Goal: Task Accomplishment & Management: Use online tool/utility

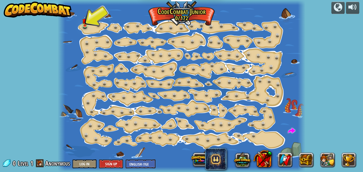
click at [96, 28] on div "Step Change (Locked) Change step arguments. Go Smart (Locked) Now we're really …" at bounding box center [182, 86] width 248 height 172
click at [83, 20] on img at bounding box center [85, 18] width 6 height 13
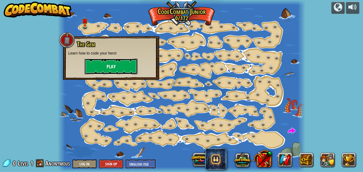
click at [120, 70] on button "Play" at bounding box center [111, 66] width 53 height 16
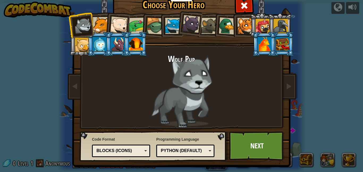
click at [103, 22] on div at bounding box center [101, 25] width 16 height 16
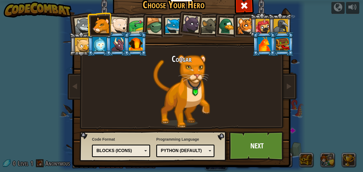
click at [121, 24] on div at bounding box center [119, 25] width 18 height 18
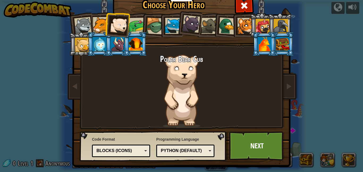
click at [137, 26] on div at bounding box center [137, 26] width 16 height 16
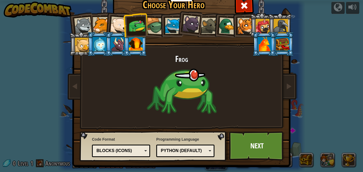
click at [159, 13] on ol at bounding box center [181, 13] width 219 height 0
drag, startPoint x: 154, startPoint y: 26, endPoint x: 156, endPoint y: 23, distance: 3.2
click at [155, 25] on div at bounding box center [154, 26] width 17 height 17
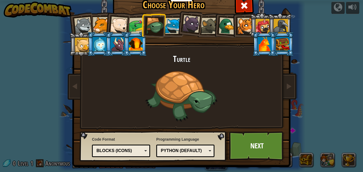
click at [171, 21] on div at bounding box center [173, 26] width 16 height 16
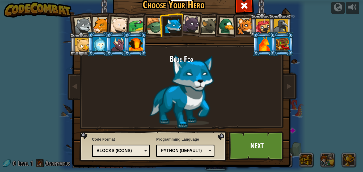
click at [195, 28] on div at bounding box center [191, 24] width 18 height 18
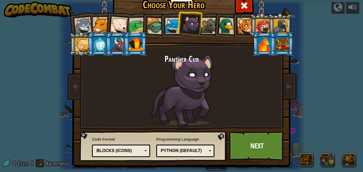
click at [208, 33] on div at bounding box center [209, 26] width 16 height 16
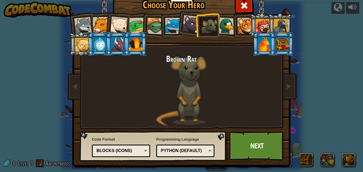
click at [226, 29] on div at bounding box center [227, 25] width 17 height 17
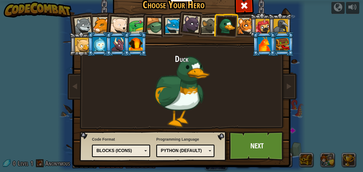
click at [237, 24] on li at bounding box center [226, 25] width 26 height 26
click at [244, 29] on div at bounding box center [245, 26] width 16 height 16
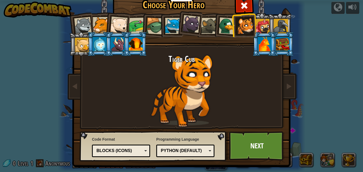
click at [119, 26] on div at bounding box center [119, 25] width 18 height 18
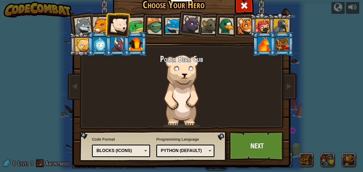
click at [95, 27] on div at bounding box center [101, 25] width 16 height 16
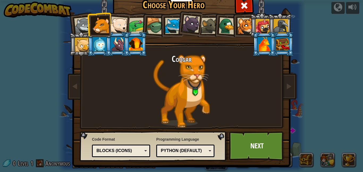
click at [119, 24] on div at bounding box center [119, 25] width 18 height 18
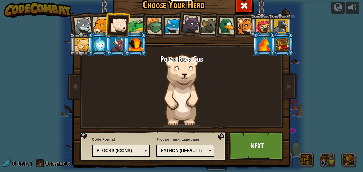
click at [254, 145] on link "Next" at bounding box center [257, 145] width 56 height 29
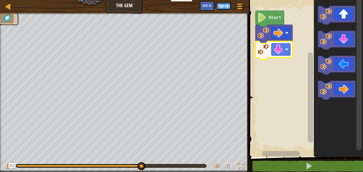
click at [345, 94] on icon "Blockly Workspace" at bounding box center [336, 90] width 37 height 19
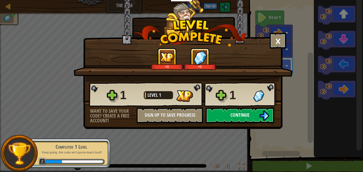
click at [250, 114] on button "Continue" at bounding box center [240, 115] width 69 height 16
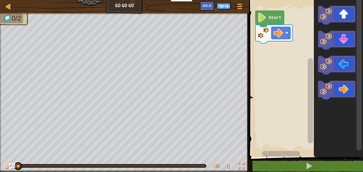
click at [344, 15] on icon "Blockly Workspace" at bounding box center [336, 15] width 37 height 19
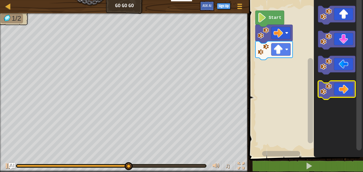
click at [345, 92] on icon "Blockly Workspace" at bounding box center [336, 90] width 37 height 19
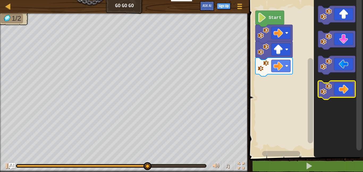
click at [348, 93] on icon "Blockly Workspace" at bounding box center [336, 90] width 37 height 19
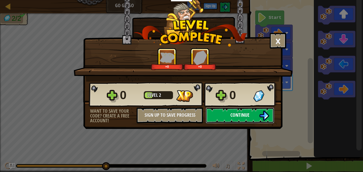
click at [267, 123] on button "Continue" at bounding box center [240, 115] width 69 height 16
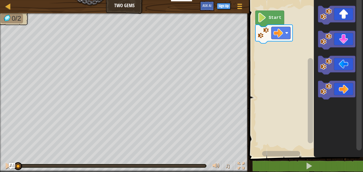
click at [344, 93] on icon "Blockly Workspace" at bounding box center [336, 90] width 37 height 19
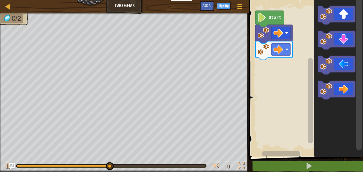
click at [338, 89] on icon "Blockly Workspace" at bounding box center [336, 90] width 37 height 19
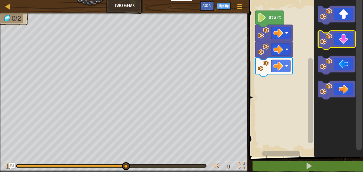
click at [347, 41] on icon "Blockly Workspace" at bounding box center [336, 40] width 37 height 19
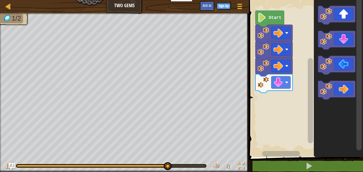
click at [345, 14] on icon "Blockly Workspace" at bounding box center [336, 15] width 37 height 19
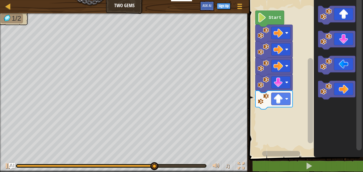
click at [348, 10] on icon "Blockly Workspace" at bounding box center [336, 15] width 37 height 19
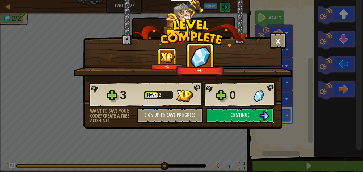
click at [255, 116] on button "Continue" at bounding box center [240, 115] width 69 height 16
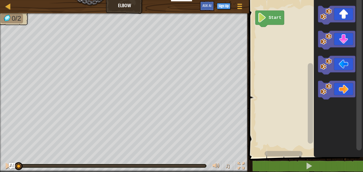
click at [345, 41] on icon "Blockly Workspace" at bounding box center [336, 40] width 37 height 19
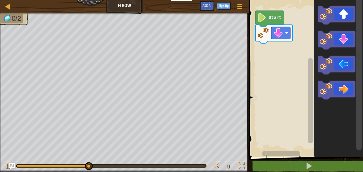
click at [347, 40] on icon "Blockly Workspace" at bounding box center [336, 40] width 37 height 19
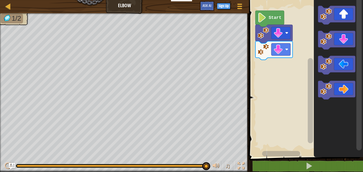
click at [347, 67] on icon "Blockly Workspace" at bounding box center [336, 65] width 37 height 19
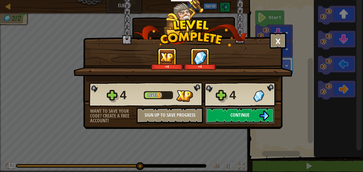
click at [264, 119] on img at bounding box center [264, 116] width 10 height 10
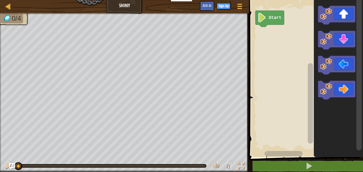
click at [345, 72] on icon "Blockly Workspace" at bounding box center [336, 65] width 37 height 19
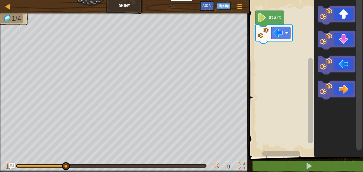
click at [344, 67] on icon "Blockly Workspace" at bounding box center [336, 65] width 37 height 19
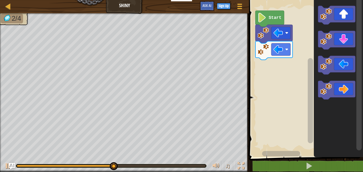
click at [349, 36] on icon "Blockly Workspace" at bounding box center [336, 40] width 37 height 19
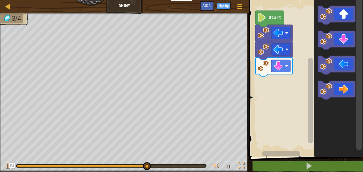
click at [347, 88] on icon "Blockly Workspace" at bounding box center [336, 90] width 37 height 19
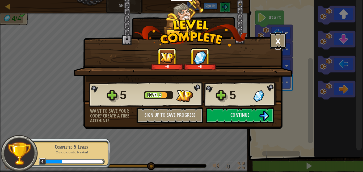
click at [282, 43] on button "×" at bounding box center [278, 41] width 16 height 16
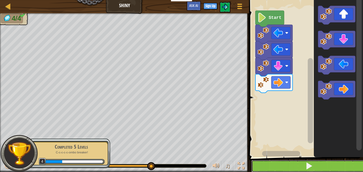
click at [303, 162] on button at bounding box center [309, 166] width 116 height 12
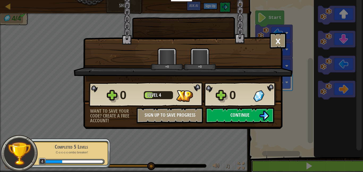
scroll to position [0, 0]
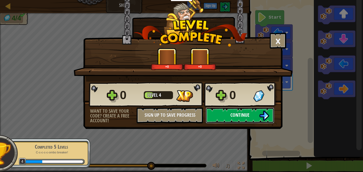
click at [264, 114] on img at bounding box center [264, 116] width 10 height 10
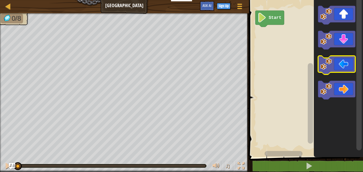
click at [353, 68] on icon "Blockly Workspace" at bounding box center [336, 65] width 37 height 19
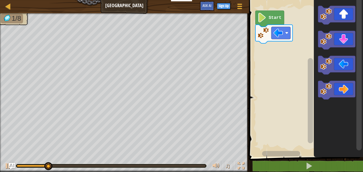
click at [350, 16] on icon "Blockly Workspace" at bounding box center [336, 15] width 37 height 19
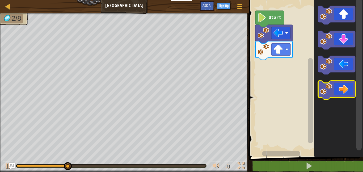
click at [352, 90] on icon "Blockly Workspace" at bounding box center [336, 90] width 37 height 19
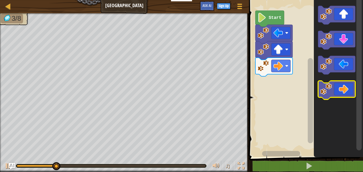
click at [345, 90] on icon "Blockly Workspace" at bounding box center [336, 90] width 37 height 19
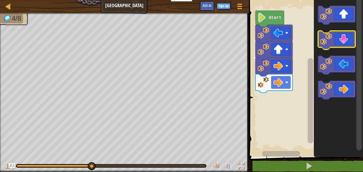
click at [348, 43] on icon "Blockly Workspace" at bounding box center [336, 40] width 37 height 19
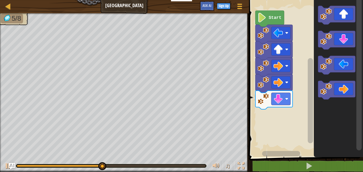
click at [349, 44] on icon "Blockly Workspace" at bounding box center [336, 40] width 37 height 19
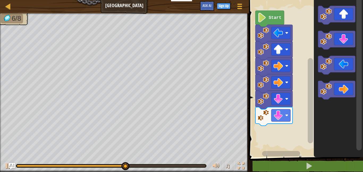
click at [343, 68] on icon "Blockly Workspace" at bounding box center [336, 65] width 37 height 19
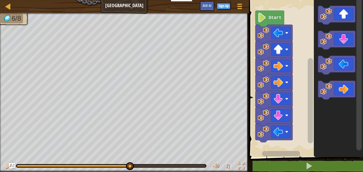
click at [341, 65] on icon "Blockly Workspace" at bounding box center [336, 65] width 37 height 19
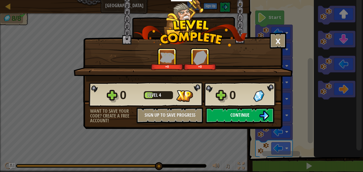
click at [263, 114] on img at bounding box center [264, 116] width 10 height 10
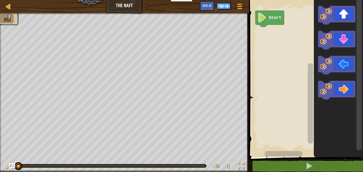
click at [346, 14] on icon "Blockly Workspace" at bounding box center [336, 15] width 37 height 19
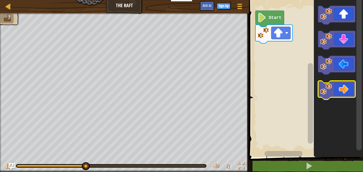
click at [350, 86] on icon "Blockly Workspace" at bounding box center [336, 90] width 37 height 19
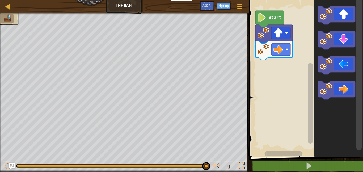
click at [349, 92] on icon "Blockly Workspace" at bounding box center [336, 90] width 37 height 19
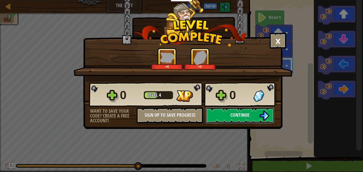
click at [257, 116] on button "Continue" at bounding box center [240, 115] width 69 height 16
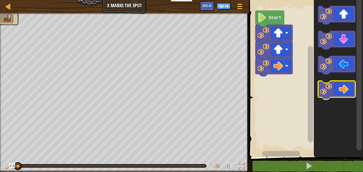
click at [345, 91] on icon "Blockly Workspace" at bounding box center [336, 90] width 37 height 19
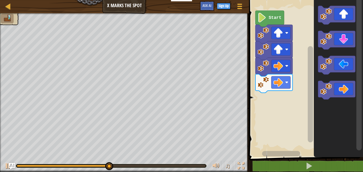
click at [344, 91] on icon "Blockly Workspace" at bounding box center [336, 90] width 37 height 19
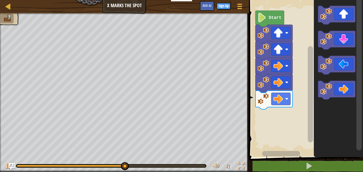
click at [341, 38] on icon "Blockly Workspace" at bounding box center [336, 40] width 37 height 19
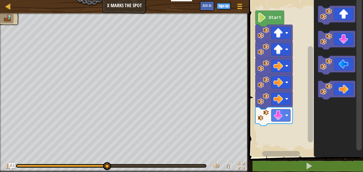
click at [342, 39] on icon "Blockly Workspace" at bounding box center [336, 40] width 37 height 19
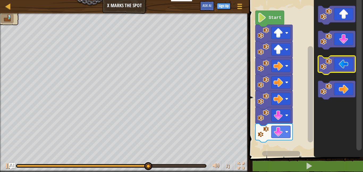
click at [343, 70] on icon "Blockly Workspace" at bounding box center [336, 65] width 37 height 19
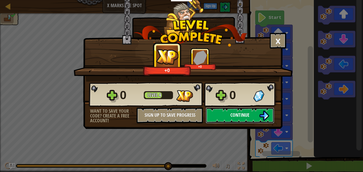
click at [247, 112] on span "Continue" at bounding box center [239, 115] width 19 height 7
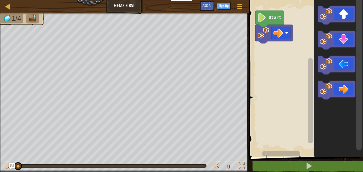
click at [347, 86] on icon "Blockly Workspace" at bounding box center [336, 90] width 37 height 19
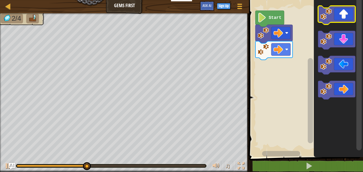
click at [344, 15] on icon "Blockly Workspace" at bounding box center [336, 15] width 37 height 19
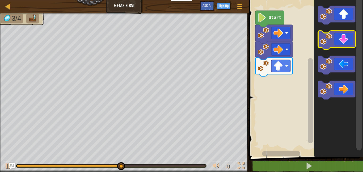
click at [345, 38] on icon "Blockly Workspace" at bounding box center [336, 40] width 37 height 19
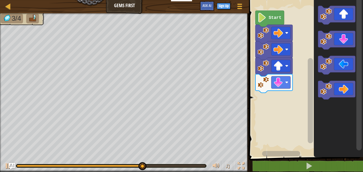
click at [344, 39] on icon "Blockly Workspace" at bounding box center [336, 40] width 37 height 19
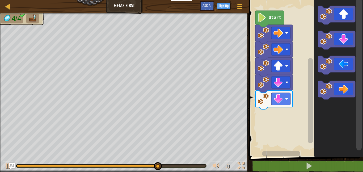
click at [345, 13] on icon "Blockly Workspace" at bounding box center [336, 15] width 37 height 19
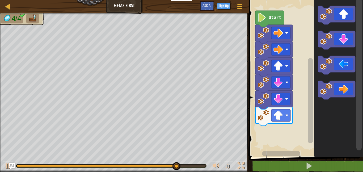
click at [339, 93] on icon "Blockly Workspace" at bounding box center [336, 90] width 37 height 19
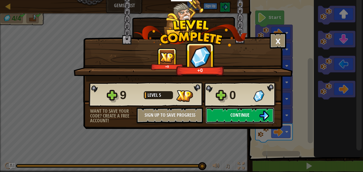
click at [253, 114] on button "Continue" at bounding box center [240, 115] width 69 height 16
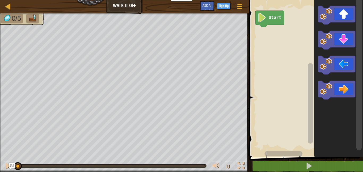
click at [346, 15] on icon "Blockly Workspace" at bounding box center [336, 15] width 37 height 19
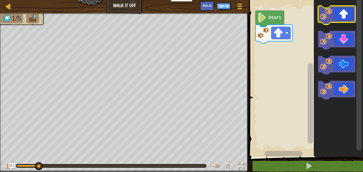
click at [345, 14] on icon "Blockly Workspace" at bounding box center [336, 15] width 37 height 19
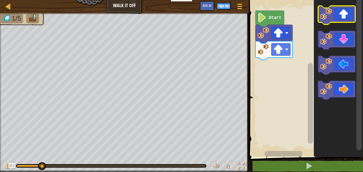
click at [347, 14] on icon "Blockly Workspace" at bounding box center [336, 15] width 37 height 19
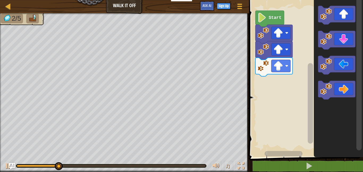
click at [342, 89] on icon "Blockly Workspace" at bounding box center [336, 90] width 37 height 19
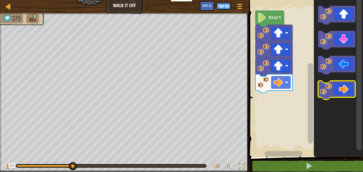
click at [349, 93] on icon "Blockly Workspace" at bounding box center [336, 90] width 37 height 19
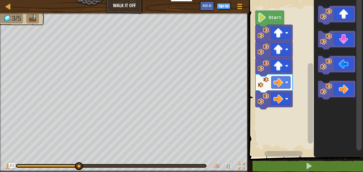
click at [343, 100] on icon "Blockly Workspace" at bounding box center [338, 77] width 49 height 160
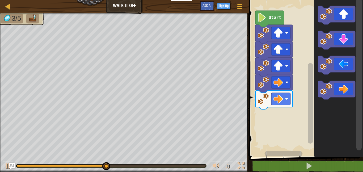
click at [346, 90] on icon "Blockly Workspace" at bounding box center [336, 90] width 37 height 19
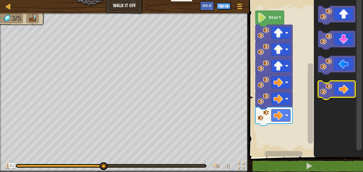
click at [342, 97] on icon "Blockly Workspace" at bounding box center [336, 90] width 37 height 19
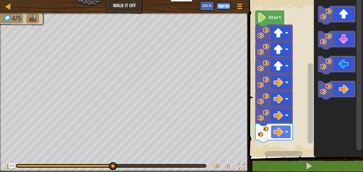
click at [344, 98] on rect "Blockly Workspace" at bounding box center [336, 90] width 37 height 19
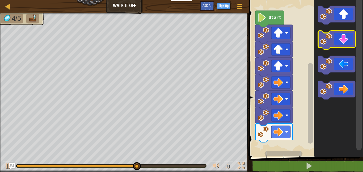
click at [347, 42] on icon "Blockly Workspace" at bounding box center [336, 40] width 37 height 19
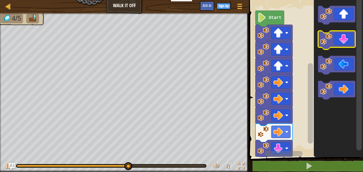
click at [343, 43] on icon "Blockly Workspace" at bounding box center [336, 40] width 37 height 19
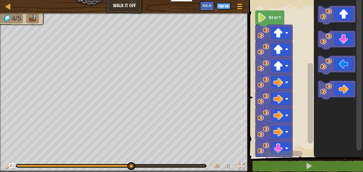
click at [343, 48] on rect "Blockly Workspace" at bounding box center [336, 40] width 37 height 19
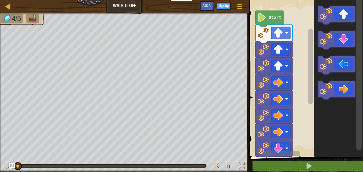
click at [345, 49] on rect "Blockly Workspace" at bounding box center [336, 40] width 37 height 19
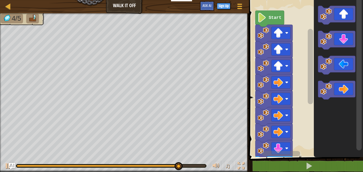
click at [340, 36] on icon "Blockly Workspace" at bounding box center [336, 40] width 37 height 19
click at [344, 65] on icon "Blockly Workspace" at bounding box center [336, 65] width 37 height 19
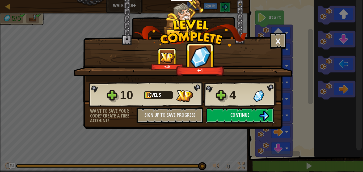
click at [265, 121] on button "Continue" at bounding box center [240, 115] width 69 height 16
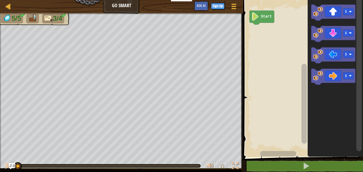
click at [338, 15] on icon "Blockly Workspace" at bounding box center [333, 13] width 44 height 16
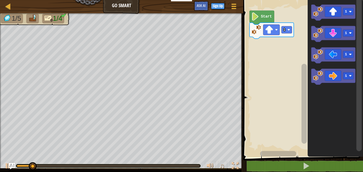
click at [336, 9] on icon "Blockly Workspace" at bounding box center [333, 13] width 44 height 16
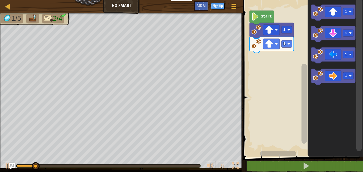
click at [337, 14] on icon "Blockly Workspace" at bounding box center [333, 13] width 44 height 16
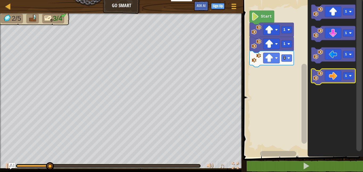
click at [339, 78] on icon "Blockly Workspace" at bounding box center [333, 77] width 44 height 16
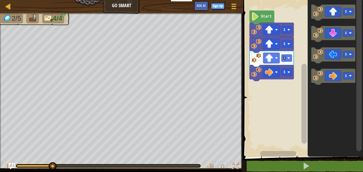
click at [337, 76] on icon "Blockly Workspace" at bounding box center [333, 77] width 44 height 16
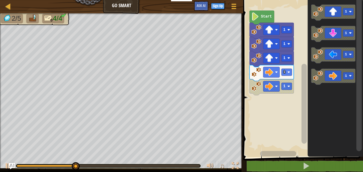
click at [336, 79] on icon "Blockly Workspace" at bounding box center [333, 77] width 44 height 16
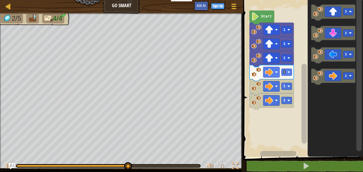
click at [333, 98] on icon "Blockly Workspace" at bounding box center [334, 77] width 55 height 160
click at [335, 80] on icon "Blockly Workspace" at bounding box center [333, 77] width 44 height 16
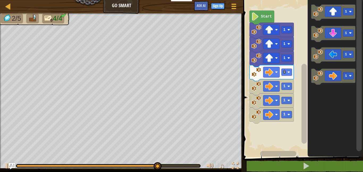
click at [338, 78] on icon "Blockly Workspace" at bounding box center [333, 77] width 44 height 16
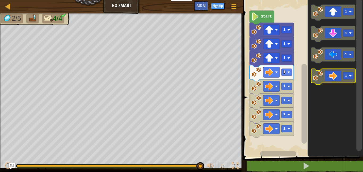
click at [338, 78] on icon "Blockly Workspace" at bounding box center [333, 77] width 44 height 16
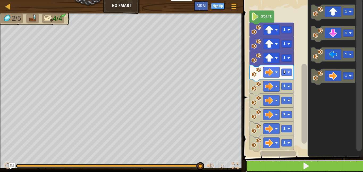
click at [327, 169] on button at bounding box center [306, 166] width 121 height 12
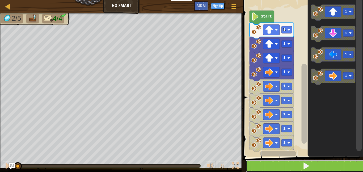
click at [316, 167] on button at bounding box center [306, 166] width 121 height 12
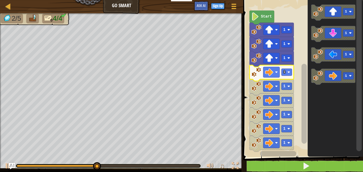
click at [0, 0] on div at bounding box center [0, 0] width 0 height 0
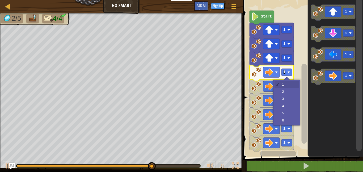
click at [285, 97] on rect "Blockly Workspace" at bounding box center [286, 100] width 10 height 7
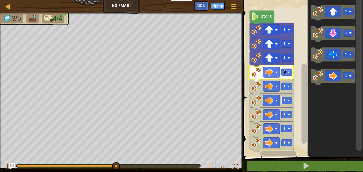
click at [289, 72] on image "Blockly Workspace" at bounding box center [288, 72] width 3 height 3
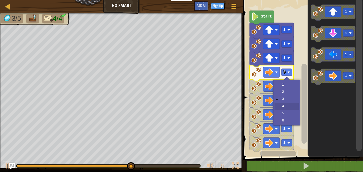
click at [285, 106] on icon "Blockly Workspace" at bounding box center [272, 101] width 44 height 16
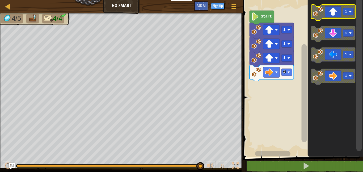
click at [333, 11] on icon "Blockly Workspace" at bounding box center [333, 13] width 44 height 16
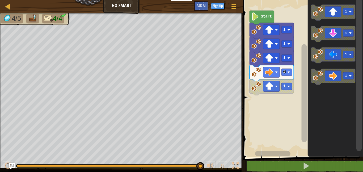
click at [288, 86] on image "Blockly Workspace" at bounding box center [288, 86] width 3 height 3
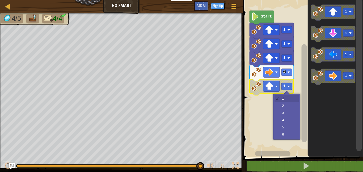
click at [285, 111] on rect "Blockly Workspace" at bounding box center [302, 77] width 121 height 160
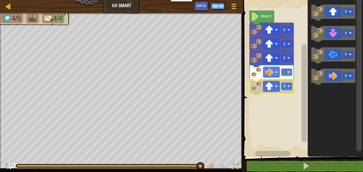
click at [343, 57] on icon "Blockly Workspace" at bounding box center [333, 56] width 44 height 16
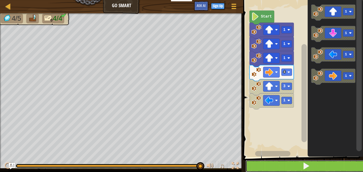
click at [289, 162] on button at bounding box center [306, 166] width 121 height 12
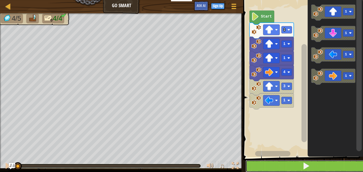
click at [289, 168] on button at bounding box center [306, 166] width 121 height 12
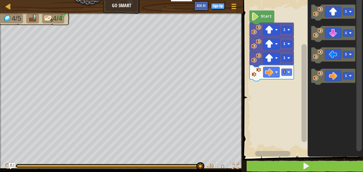
click at [343, 36] on icon "Blockly Workspace" at bounding box center [333, 34] width 44 height 16
click at [0, 0] on div at bounding box center [0, 0] width 0 height 0
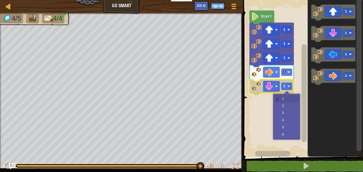
click at [283, 112] on rect "Blockly Workspace" at bounding box center [302, 77] width 121 height 160
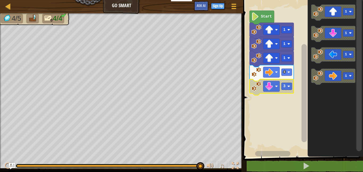
click at [336, 59] on icon "Blockly Workspace" at bounding box center [333, 56] width 44 height 16
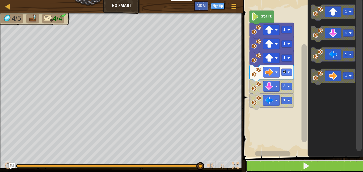
click at [321, 167] on button at bounding box center [306, 166] width 121 height 12
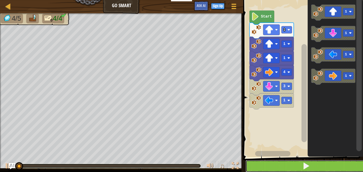
click at [315, 164] on button at bounding box center [306, 166] width 121 height 12
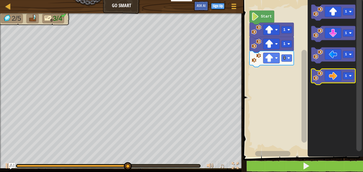
click at [343, 77] on rect "Blockly Workspace" at bounding box center [348, 76] width 10 height 7
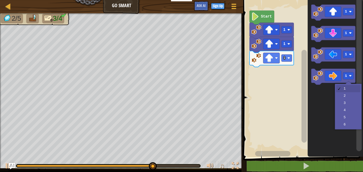
click at [345, 113] on icon "Blockly Workspace" at bounding box center [334, 77] width 55 height 160
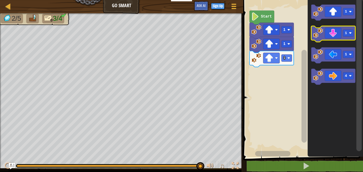
click at [341, 36] on icon "Blockly Workspace" at bounding box center [333, 34] width 44 height 16
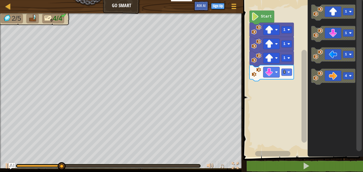
click at [289, 74] on rect "Blockly Workspace" at bounding box center [286, 72] width 10 height 7
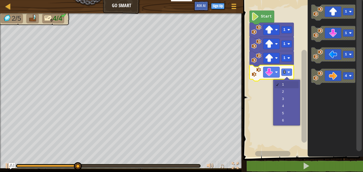
click at [284, 100] on rect "Blockly Workspace" at bounding box center [302, 77] width 121 height 160
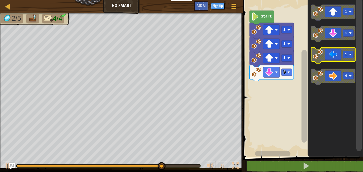
click at [332, 55] on icon "Blockly Workspace" at bounding box center [333, 56] width 44 height 16
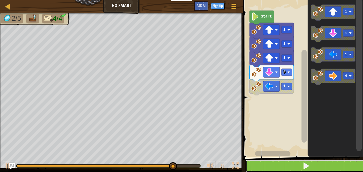
click at [306, 169] on span at bounding box center [305, 165] width 7 height 7
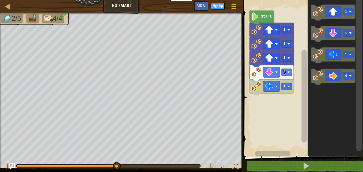
click at [340, 78] on icon "Blockly Workspace" at bounding box center [333, 77] width 44 height 16
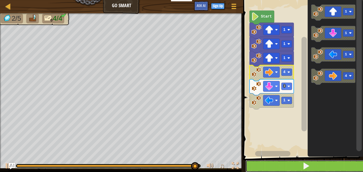
click at [313, 166] on button at bounding box center [306, 166] width 121 height 12
click at [308, 169] on span at bounding box center [305, 165] width 7 height 7
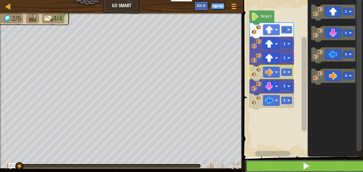
click at [322, 165] on button at bounding box center [306, 166] width 121 height 12
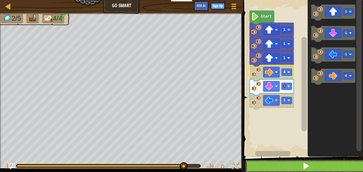
click at [296, 165] on button at bounding box center [306, 166] width 121 height 12
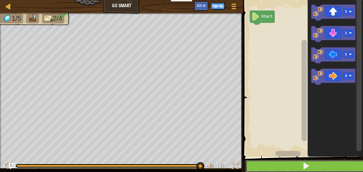
click at [345, 165] on button at bounding box center [306, 166] width 121 height 12
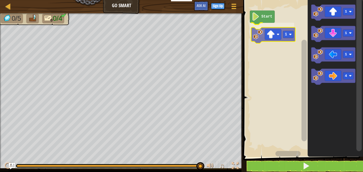
click at [272, 32] on div "Start 1 1 1 1 4 1" at bounding box center [302, 77] width 121 height 160
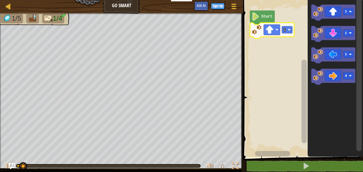
click at [281, 29] on icon "Blockly Workspace" at bounding box center [272, 31] width 44 height 16
click at [284, 31] on text "1" at bounding box center [285, 30] width 2 height 4
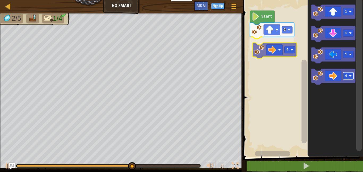
click at [283, 49] on div "Start 3 4 1 1 1 4 4" at bounding box center [302, 77] width 121 height 160
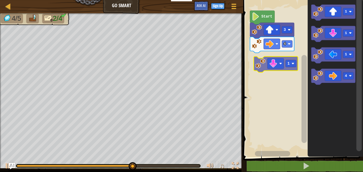
click at [266, 70] on div "Start 3 4 1 1 1 4 1" at bounding box center [302, 77] width 121 height 160
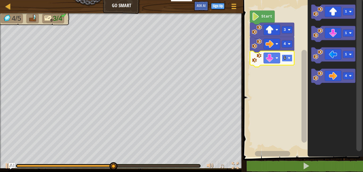
click at [283, 60] on rect "Blockly Workspace" at bounding box center [287, 57] width 10 height 7
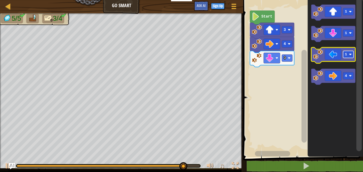
click at [343, 53] on rect "Blockly Workspace" at bounding box center [348, 54] width 10 height 7
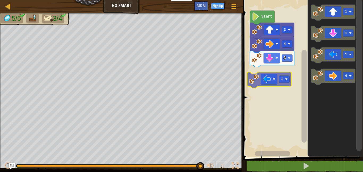
click at [285, 60] on div "Start 3 4 3 1 1 1 4 1" at bounding box center [302, 77] width 121 height 160
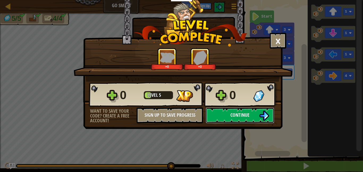
click at [222, 116] on button "Continue" at bounding box center [240, 115] width 69 height 16
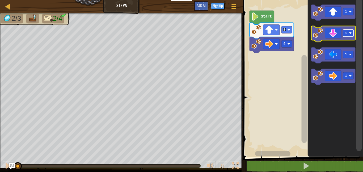
click at [351, 33] on image "Blockly Workspace" at bounding box center [350, 33] width 3 height 3
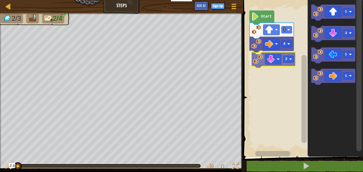
click at [281, 61] on div "4 3 3 Start 1 3 1 1 3" at bounding box center [302, 77] width 121 height 160
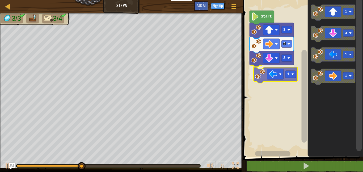
click at [282, 78] on div "4 3 1 3 Start 1 3 1 1 1" at bounding box center [302, 77] width 121 height 160
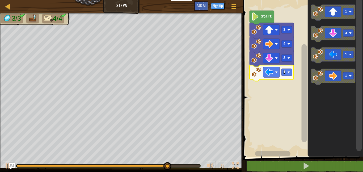
click at [0, 0] on div at bounding box center [0, 0] width 0 height 0
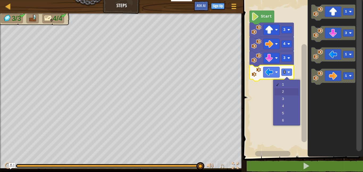
click at [289, 92] on rect "Blockly Workspace" at bounding box center [302, 77] width 121 height 160
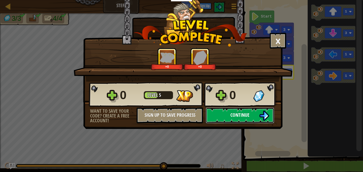
click at [240, 121] on button "Continue" at bounding box center [240, 115] width 69 height 16
